Goal: Task Accomplishment & Management: Manage account settings

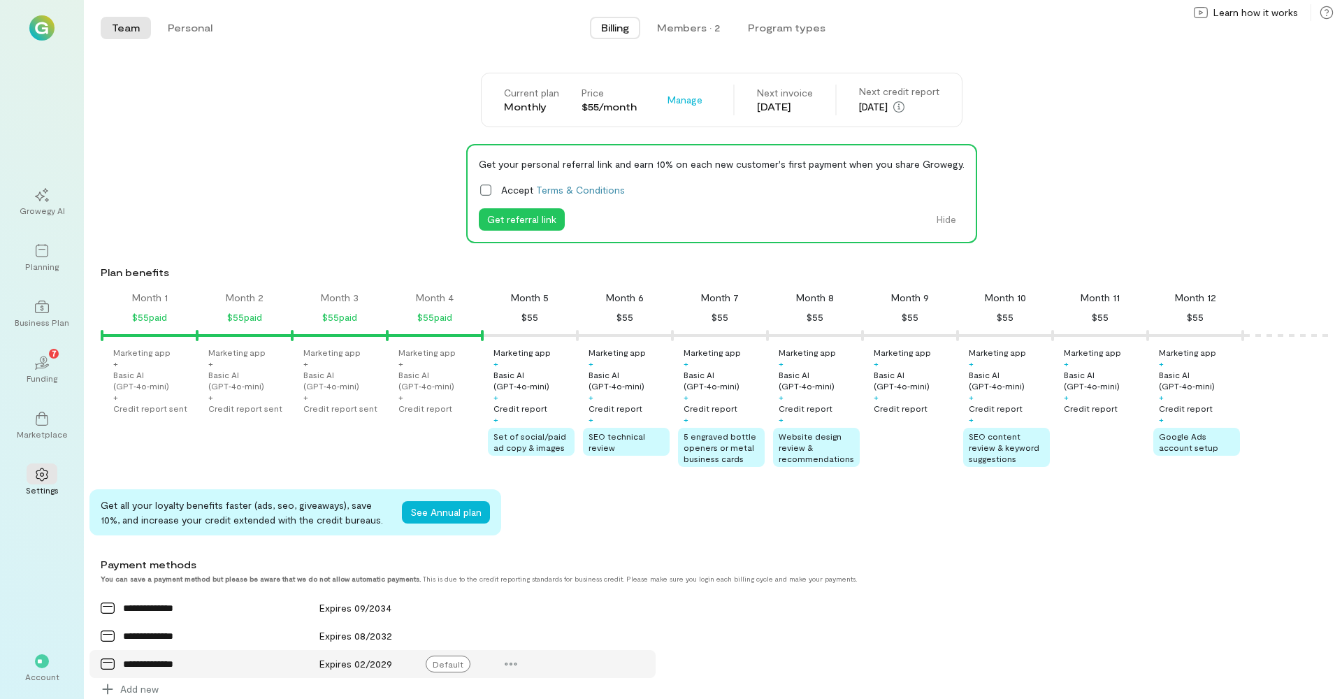
scroll to position [3, 0]
